Goal: Task Accomplishment & Management: Manage account settings

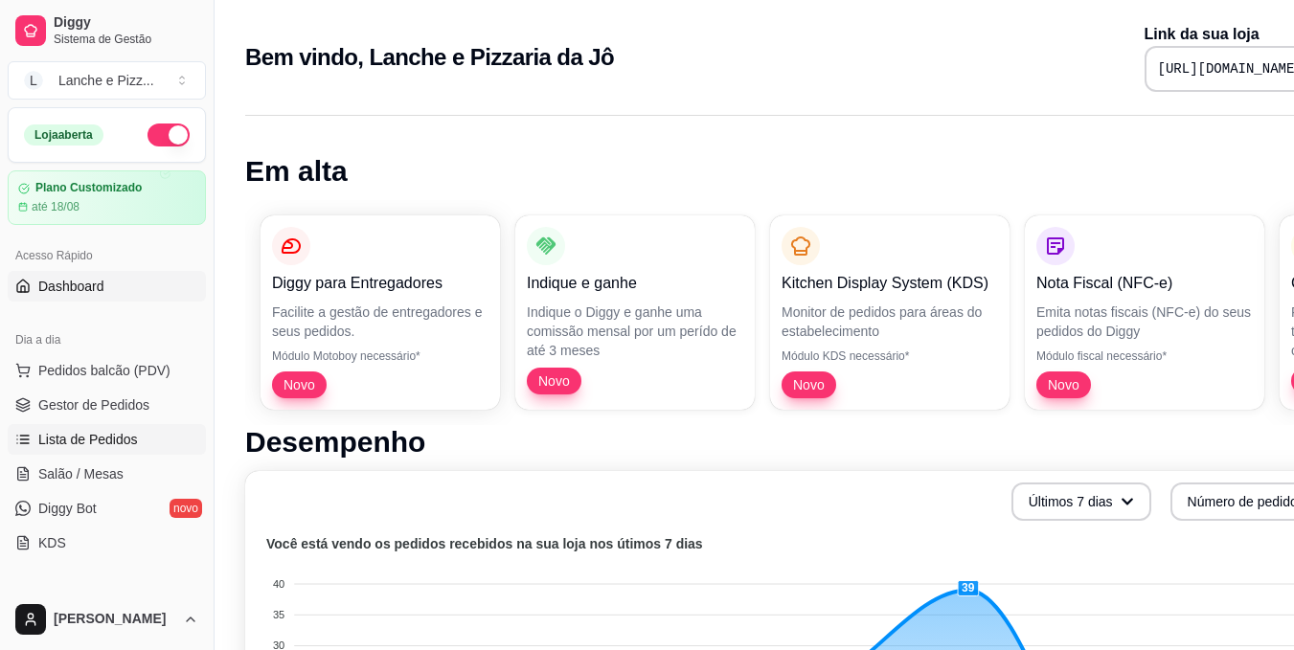
click at [108, 437] on span "Lista de Pedidos" at bounding box center [88, 439] width 100 height 19
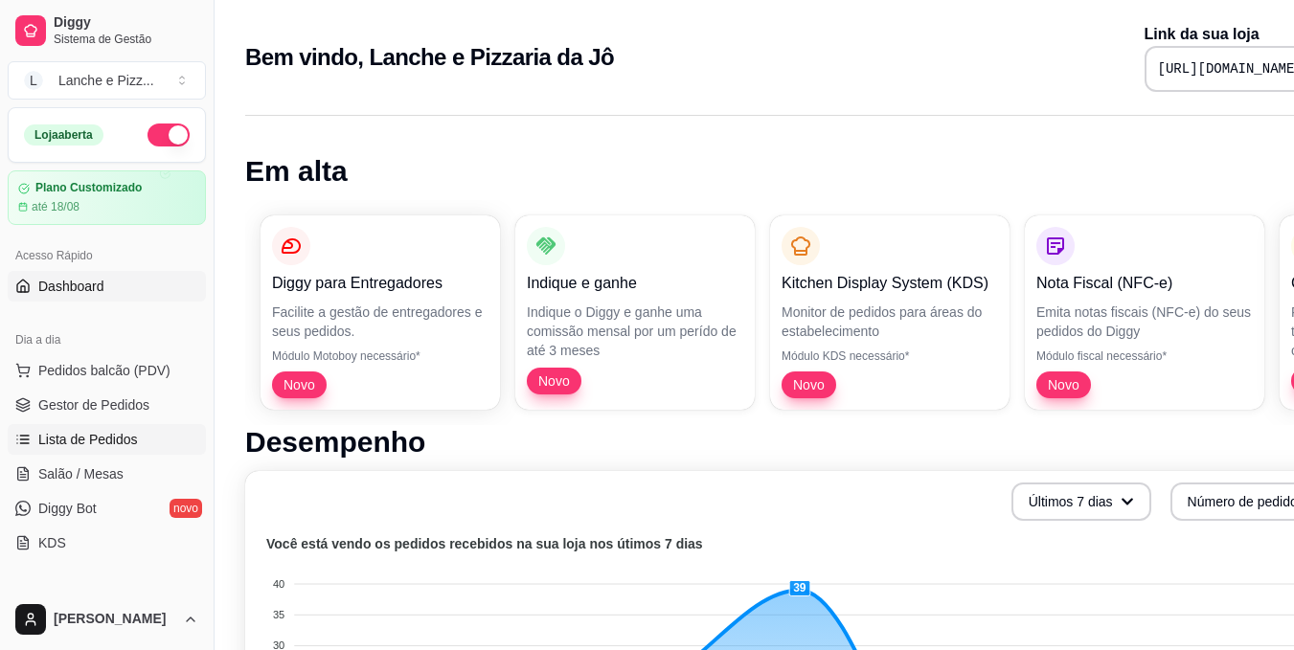
click at [51, 442] on span "Lista de Pedidos" at bounding box center [88, 439] width 100 height 19
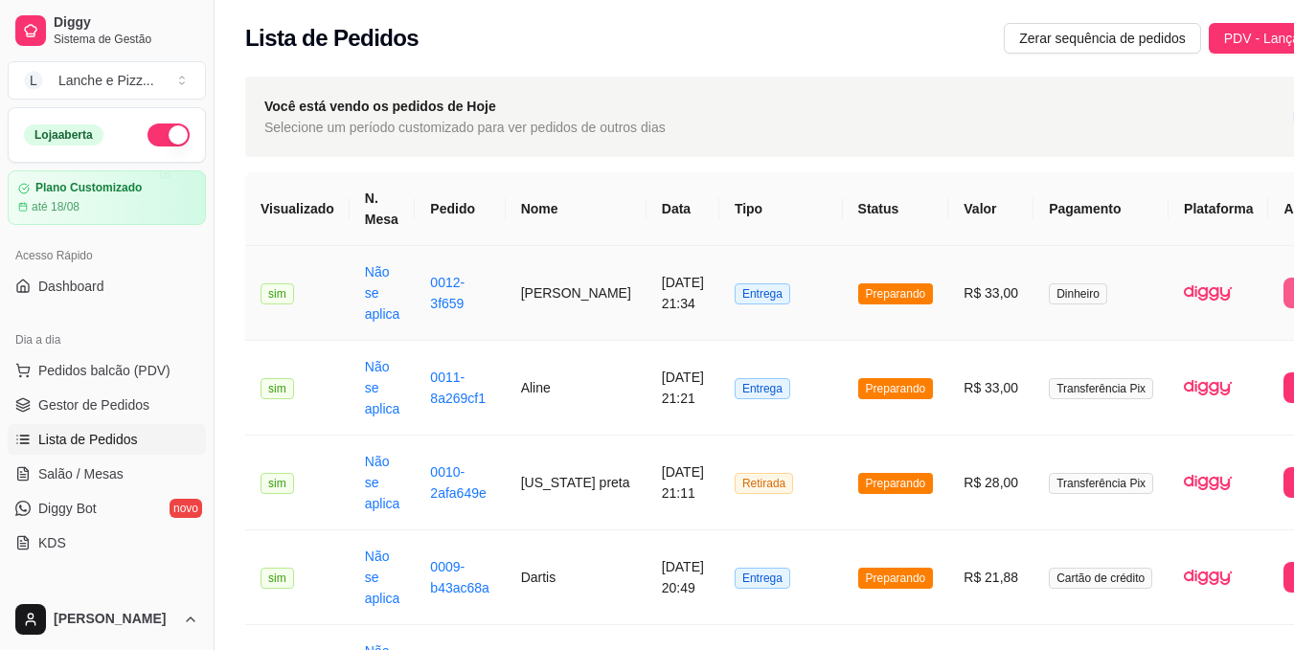
click at [1283, 287] on button "Imprimir" at bounding box center [1315, 293] width 64 height 31
click at [1284, 287] on button "Imprimir" at bounding box center [1315, 293] width 62 height 30
click at [1195, 364] on button "IMPRESSORA" at bounding box center [1215, 379] width 138 height 31
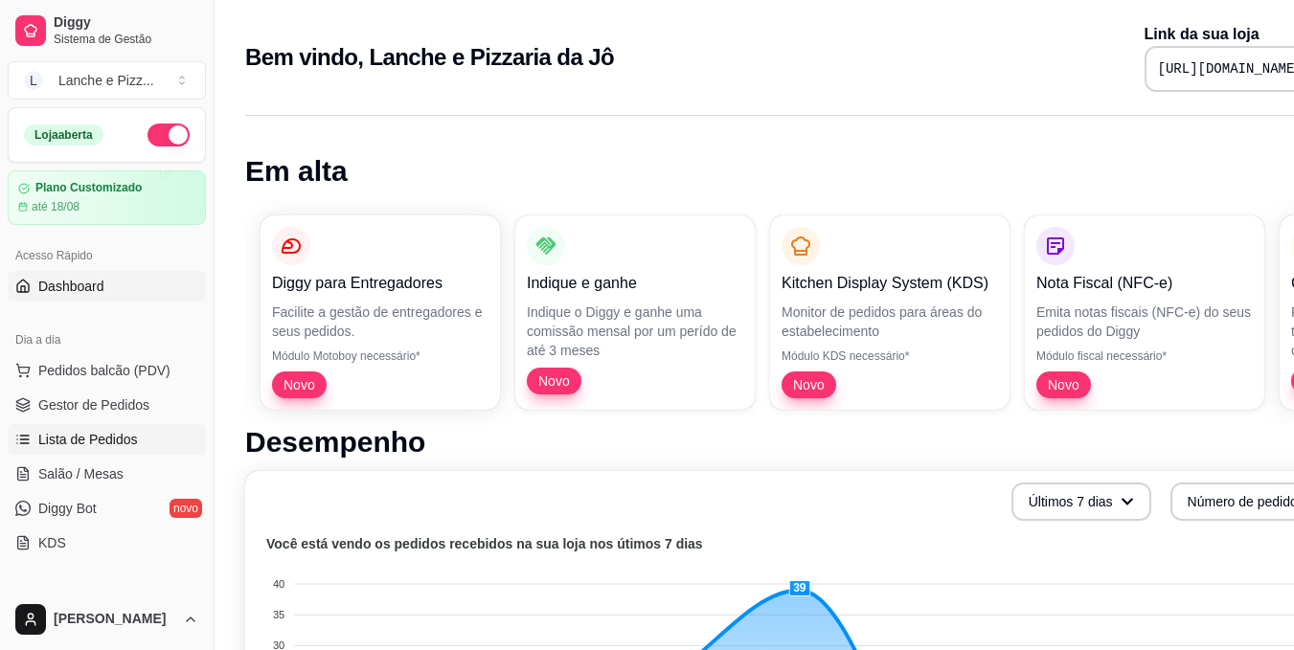
click at [78, 438] on span "Lista de Pedidos" at bounding box center [88, 439] width 100 height 19
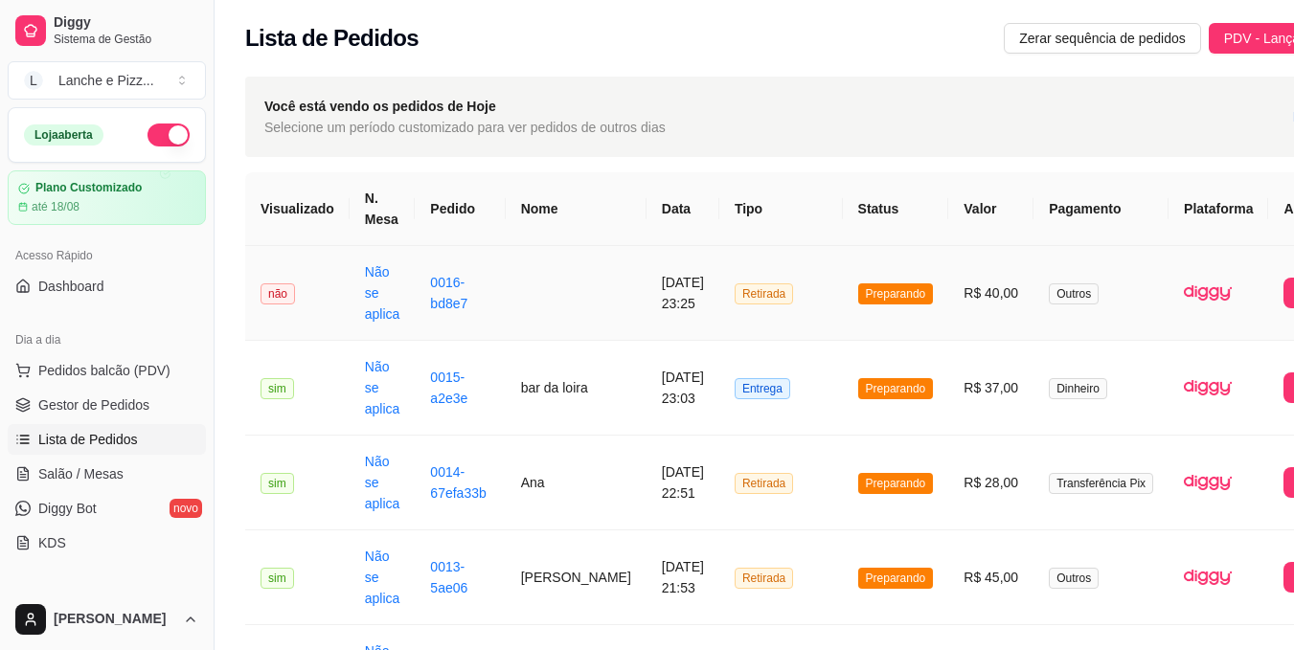
scroll to position [0, 1]
